Goal: Go to known website: Access a specific website the user already knows

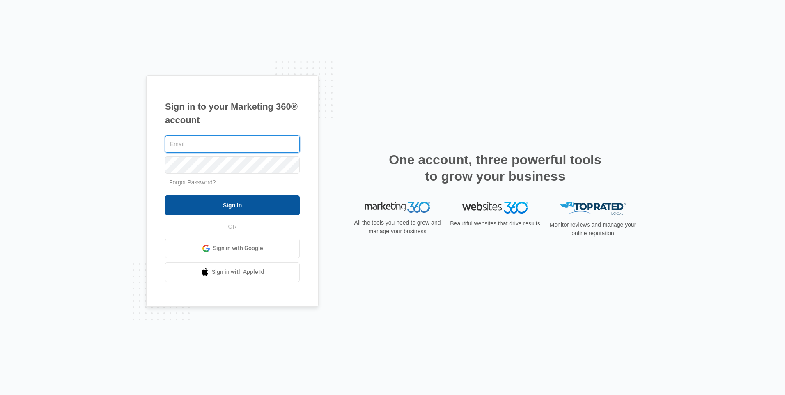
type input "[EMAIL_ADDRESS][DOMAIN_NAME]"
click at [221, 206] on input "Sign In" at bounding box center [232, 206] width 135 height 20
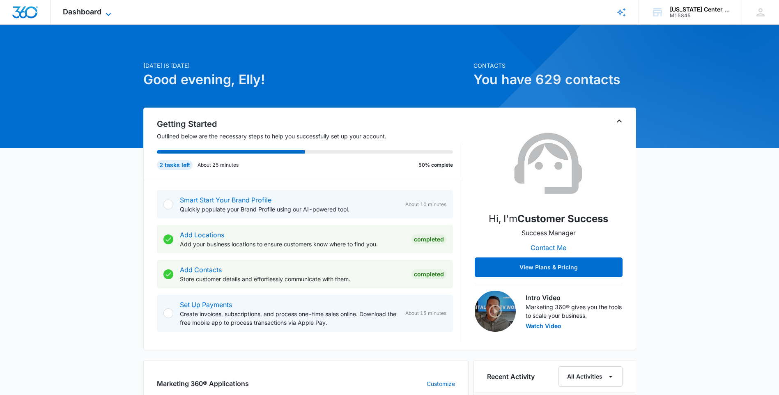
click at [84, 11] on span "Dashboard" at bounding box center [82, 11] width 39 height 9
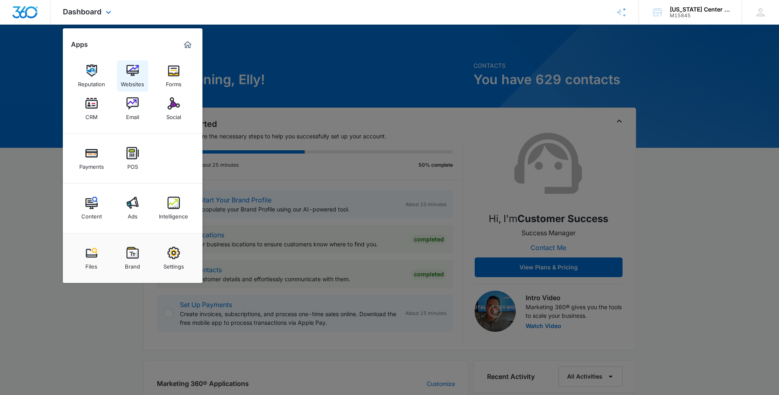
click at [130, 70] on img at bounding box center [133, 70] width 12 height 12
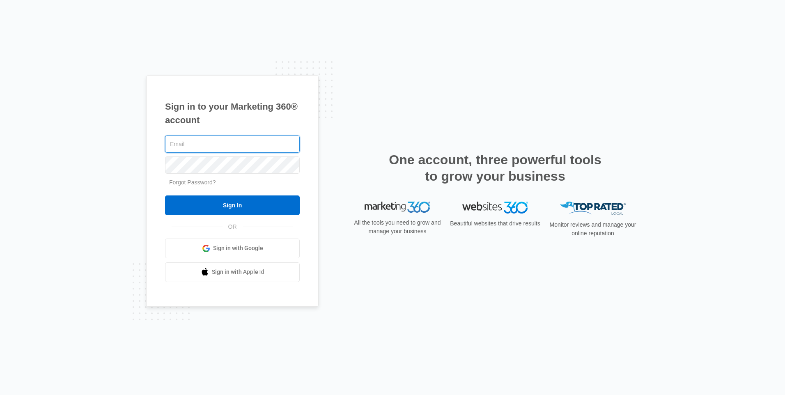
type input "[EMAIL_ADDRESS][DOMAIN_NAME]"
click at [419, 67] on div "Sign in to your Marketing 360® account elly.n@alaskaoralfacialsurgery.com Forgo…" at bounding box center [392, 197] width 785 height 395
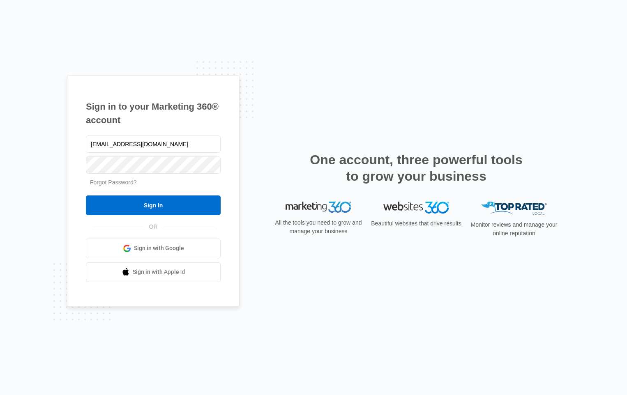
click at [520, 82] on div "Sign in to your Marketing 360® account elly.n@alaskaoralfacialsurgery.com Forgo…" at bounding box center [313, 197] width 493 height 245
